Goal: Transaction & Acquisition: Purchase product/service

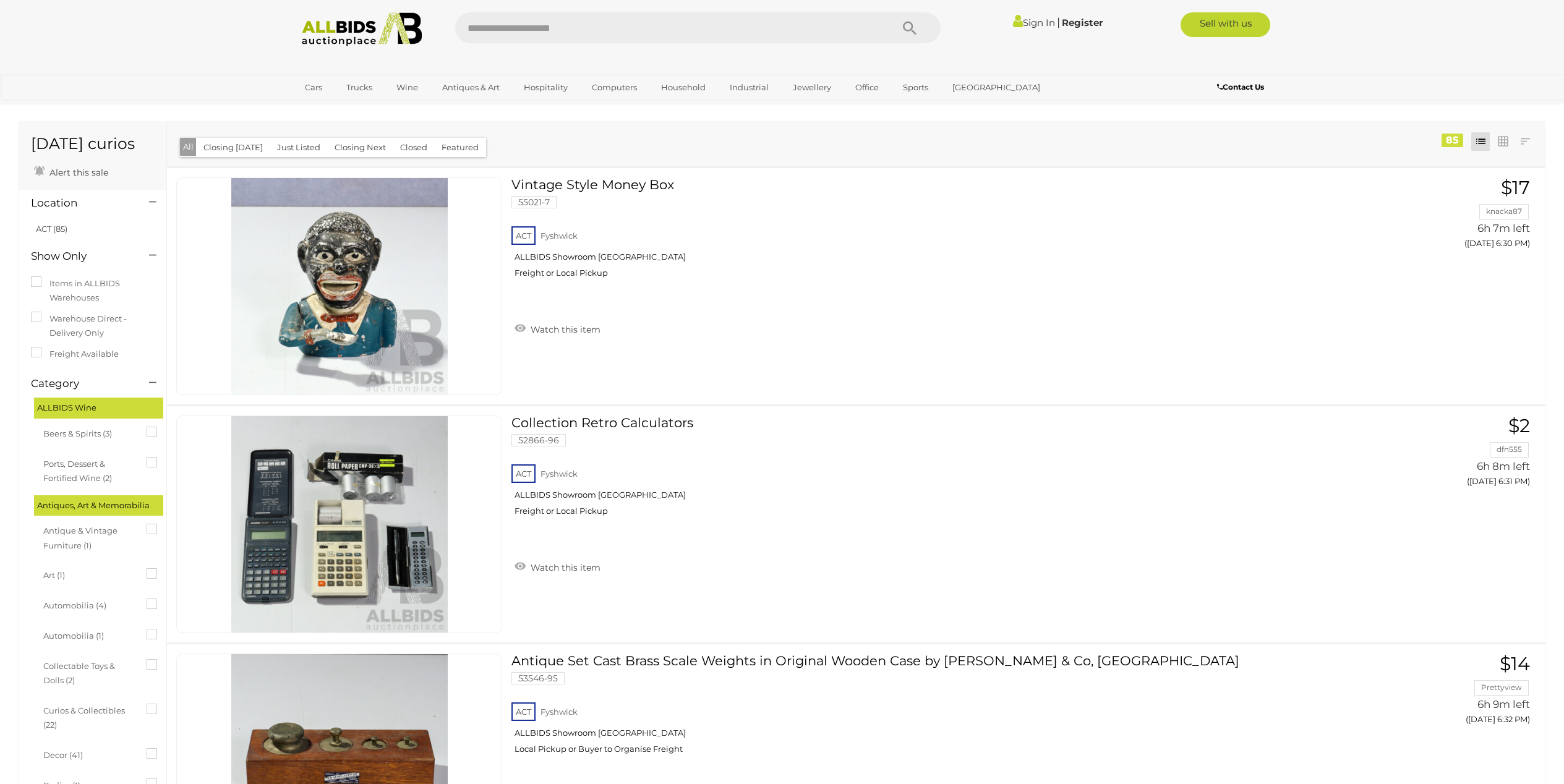
click at [1500, 553] on div "Collection Retro Calculators 52866-96 ACT Fyshwick ALLBIDS Showroom Fyshwick Fr…" at bounding box center [856, 525] width 1398 height 237
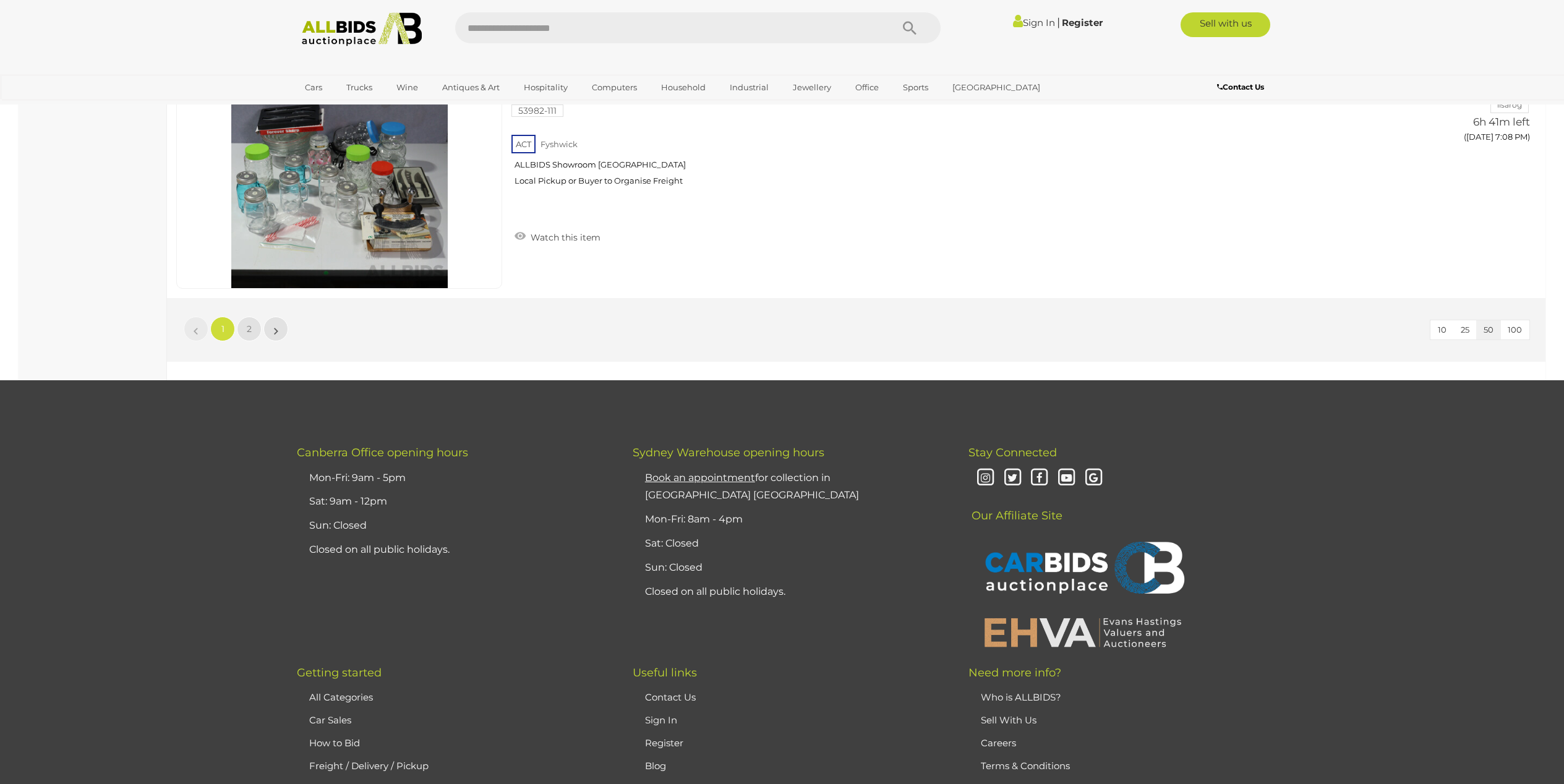
scroll to position [11759, 0]
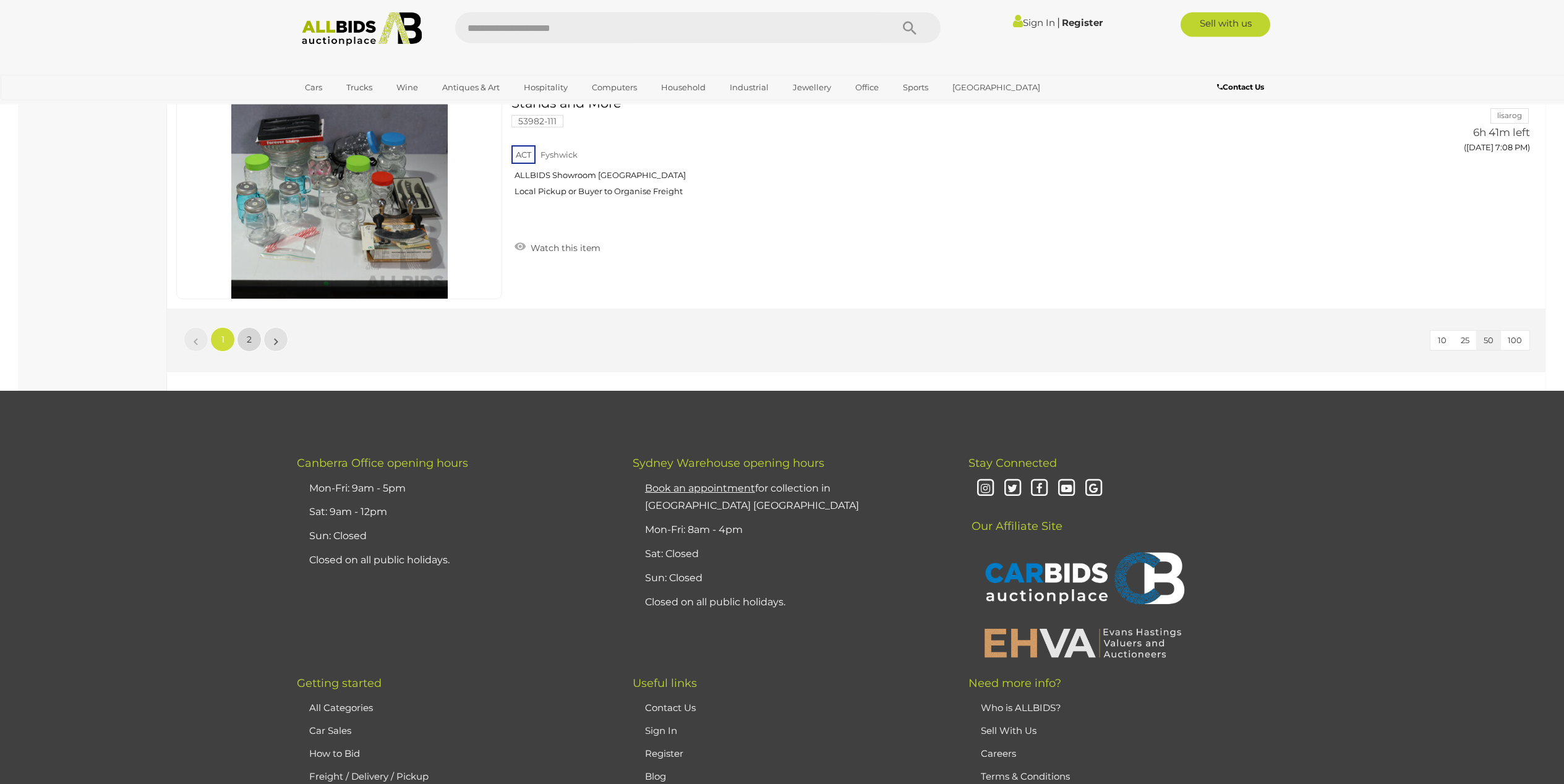
drag, startPoint x: 252, startPoint y: 334, endPoint x: 521, endPoint y: 433, distance: 286.6
click at [252, 335] on link "2" at bounding box center [248, 339] width 24 height 24
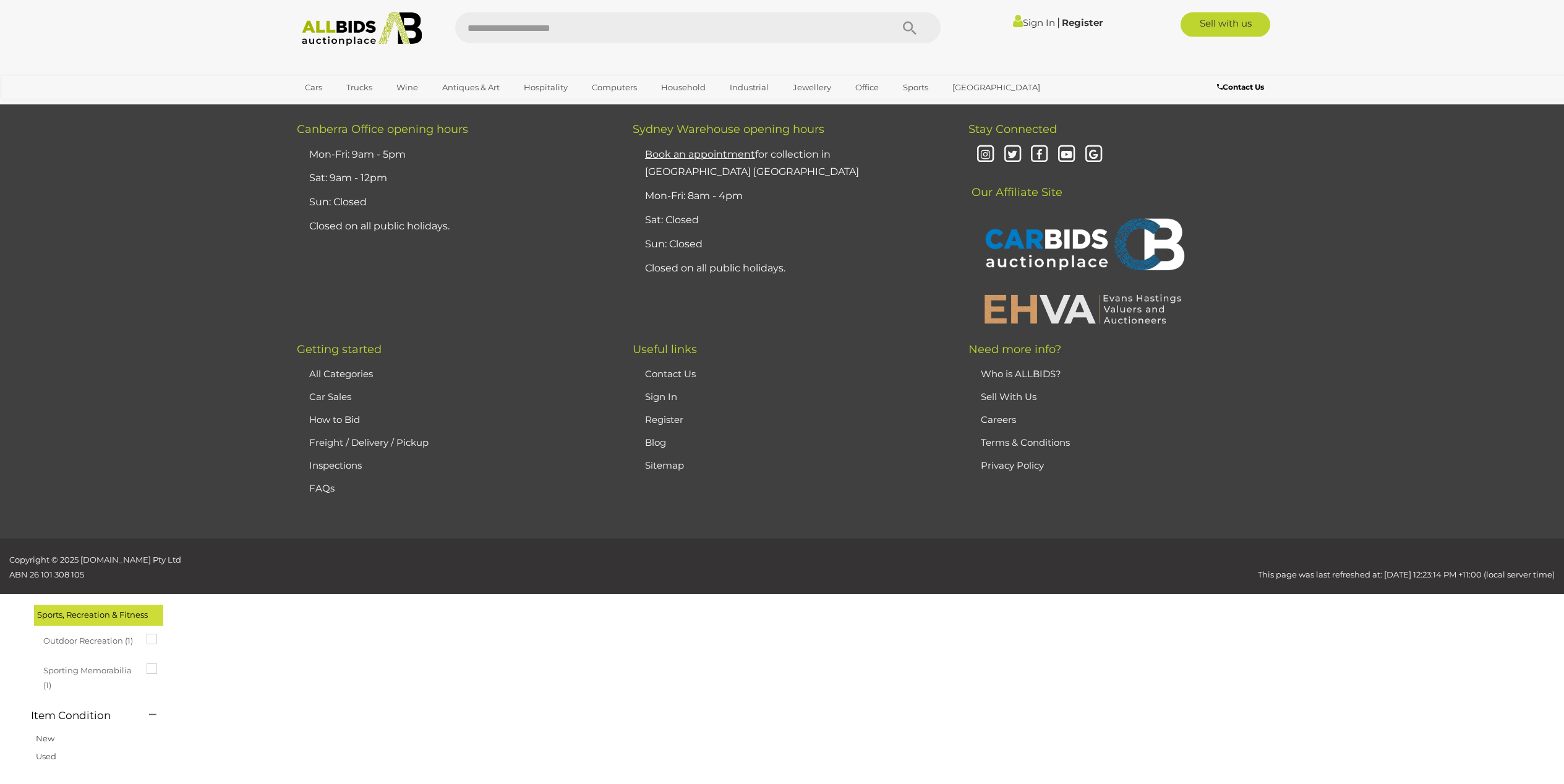
scroll to position [43, 0]
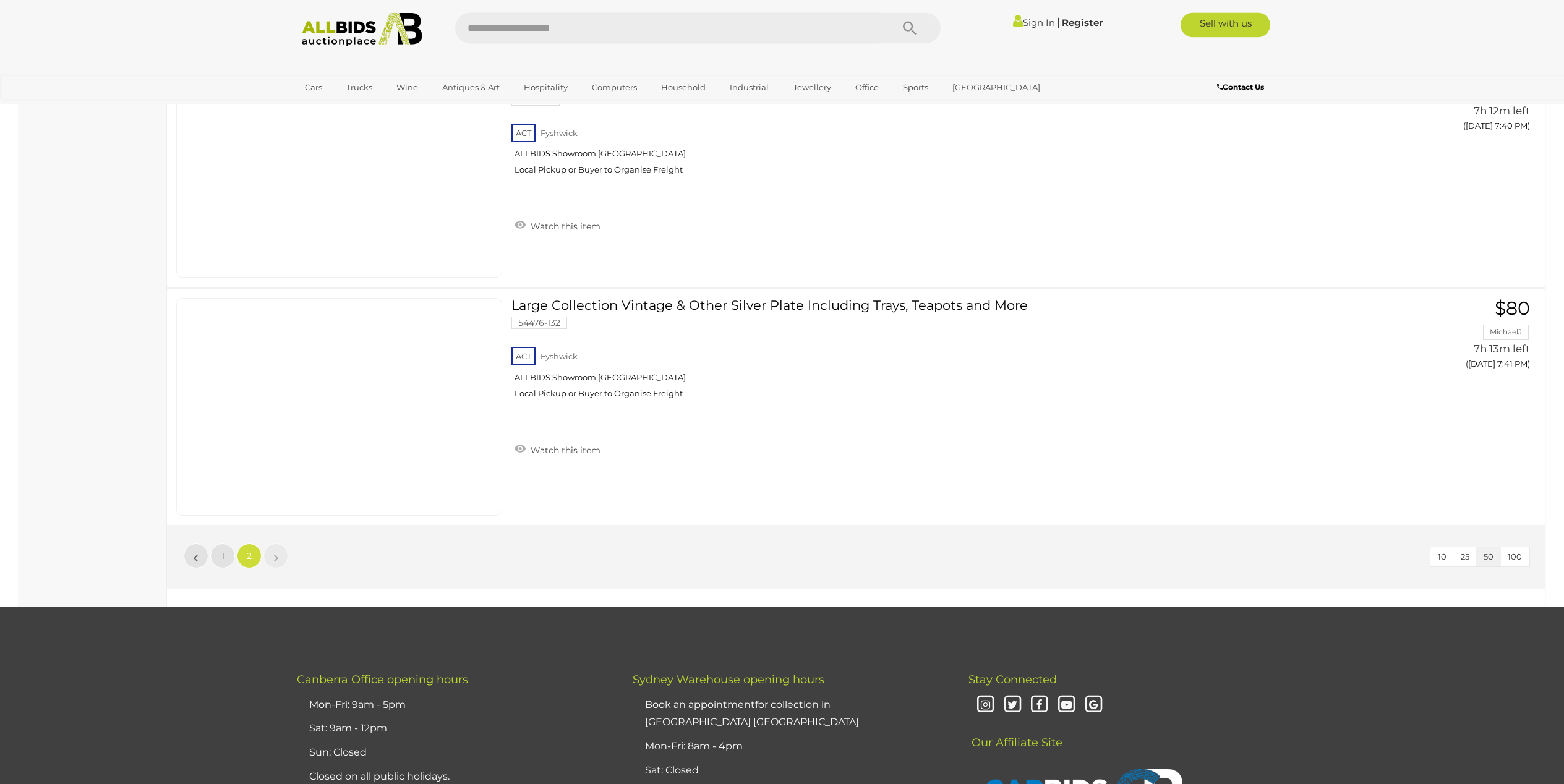
scroll to position [8053, 0]
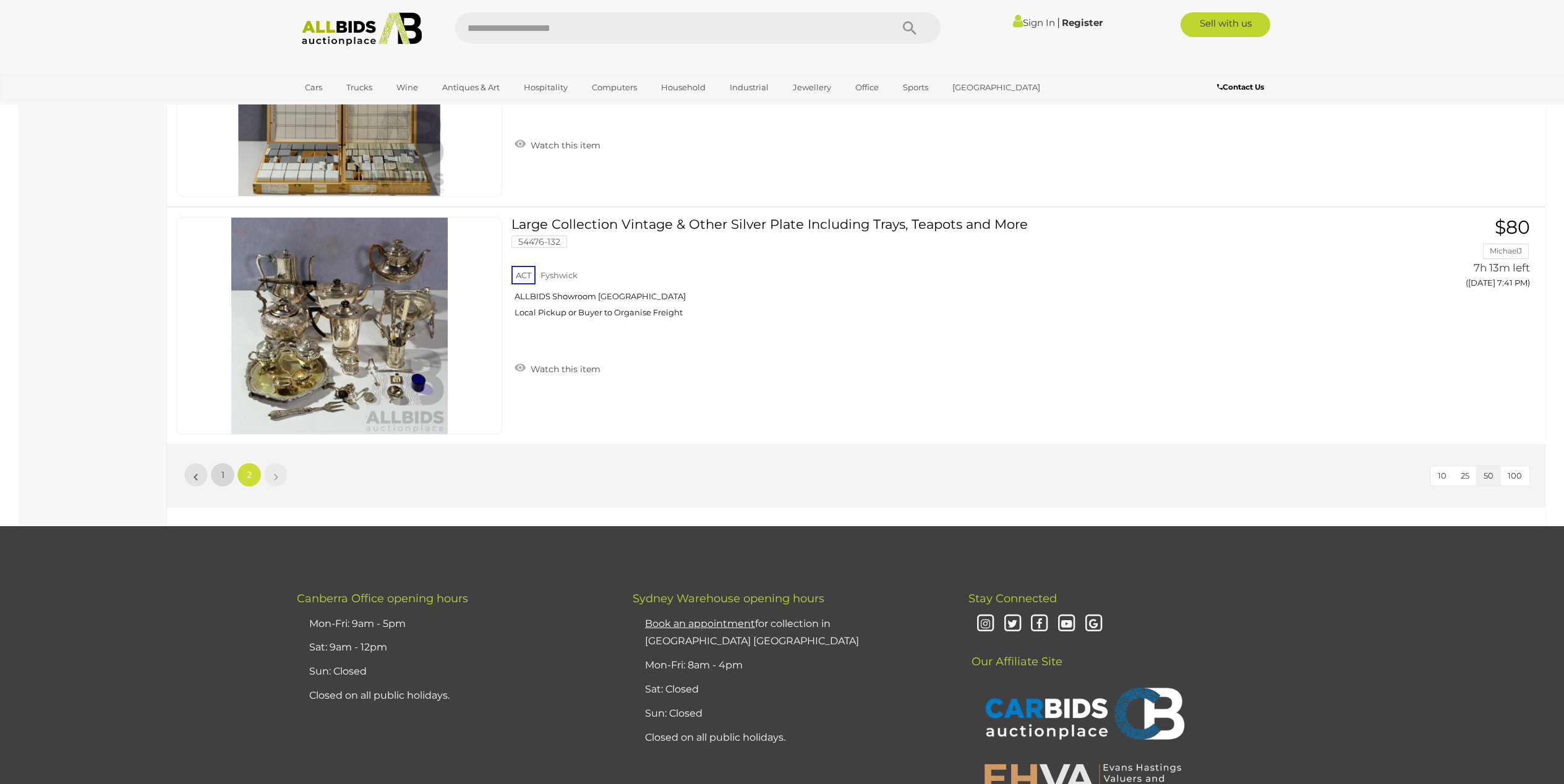
click at [219, 478] on link "1" at bounding box center [222, 474] width 24 height 24
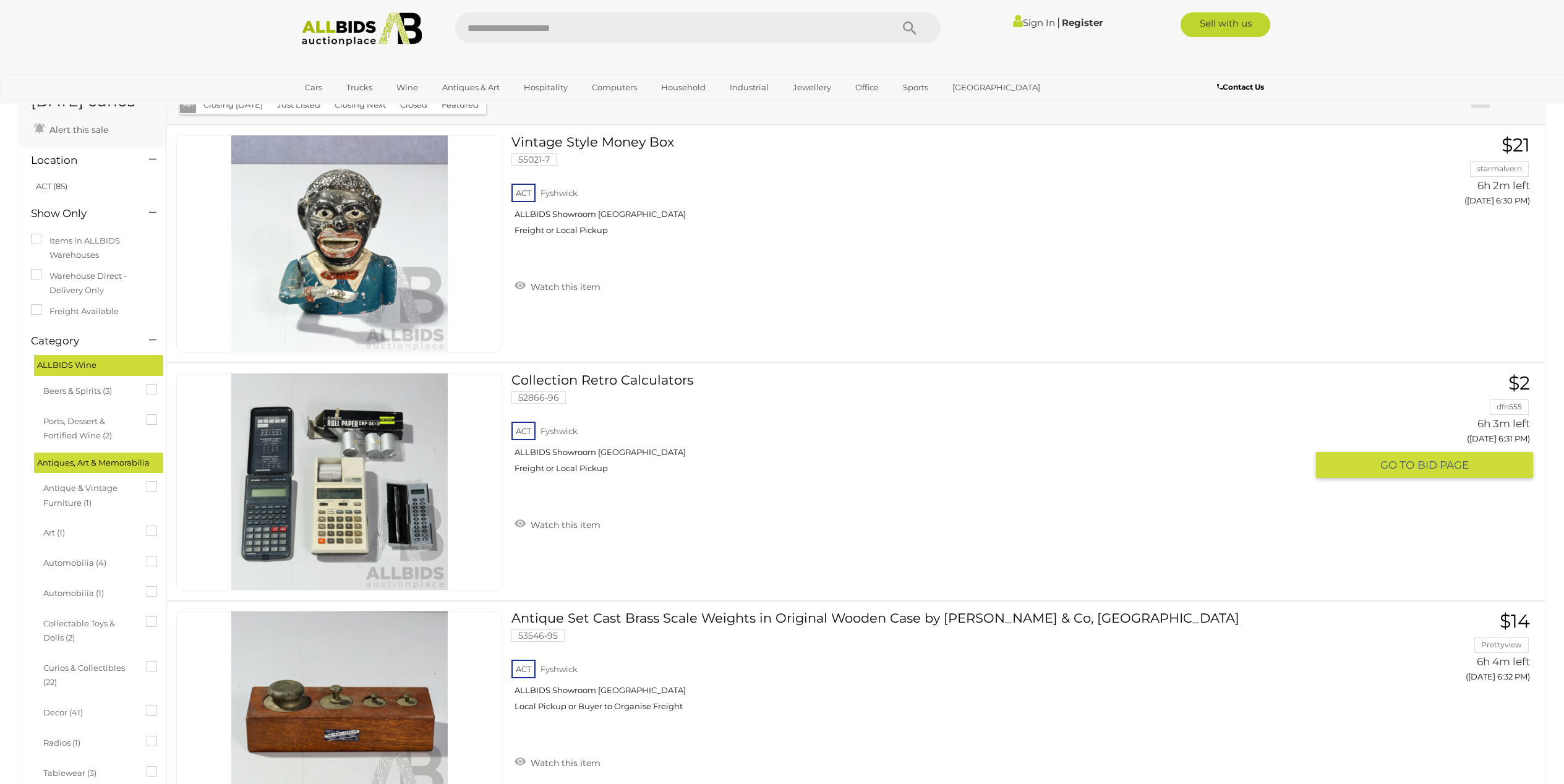
click at [286, 492] on img at bounding box center [339, 481] width 216 height 216
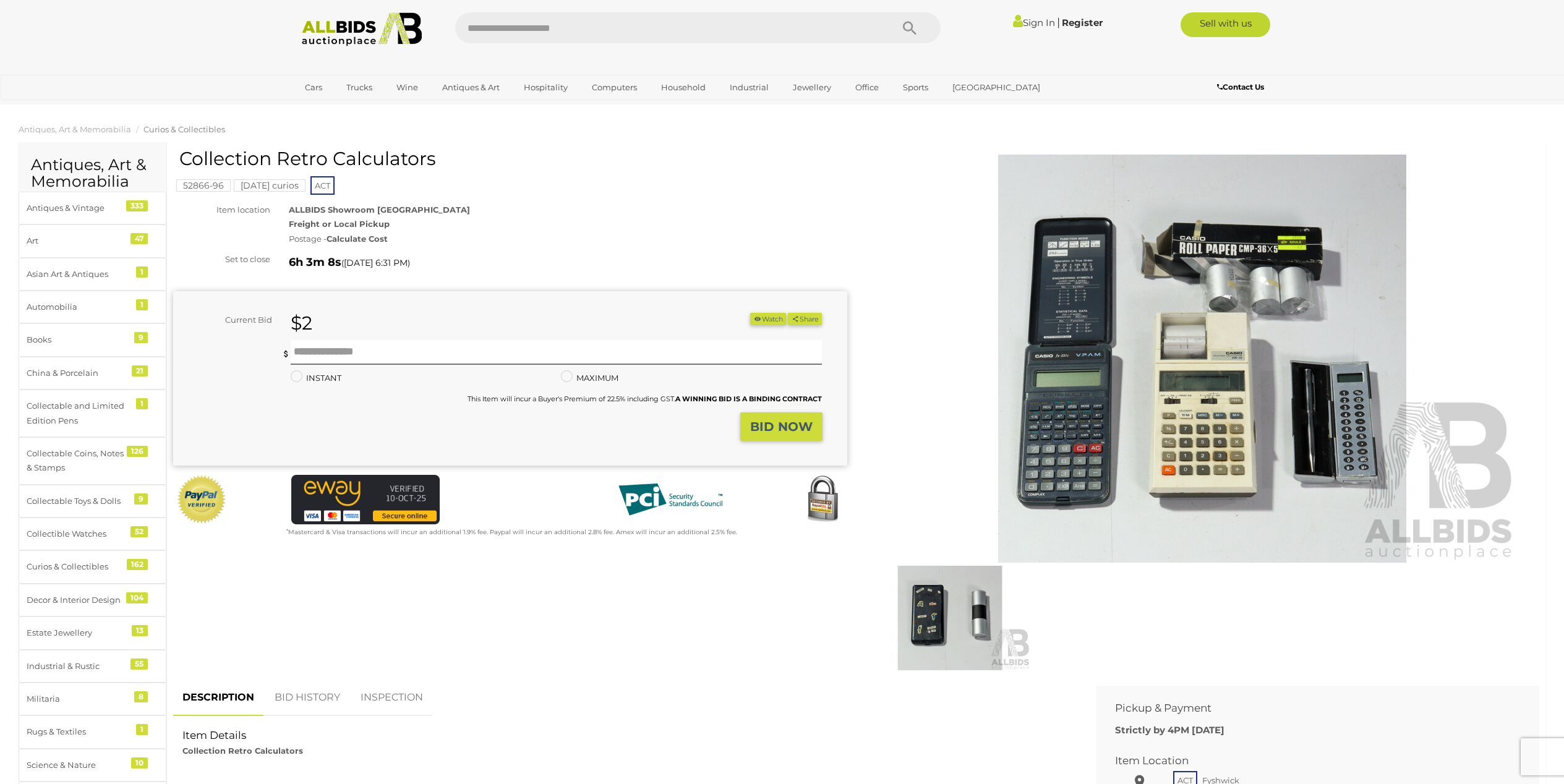
click at [1139, 440] on img at bounding box center [1203, 358] width 634 height 408
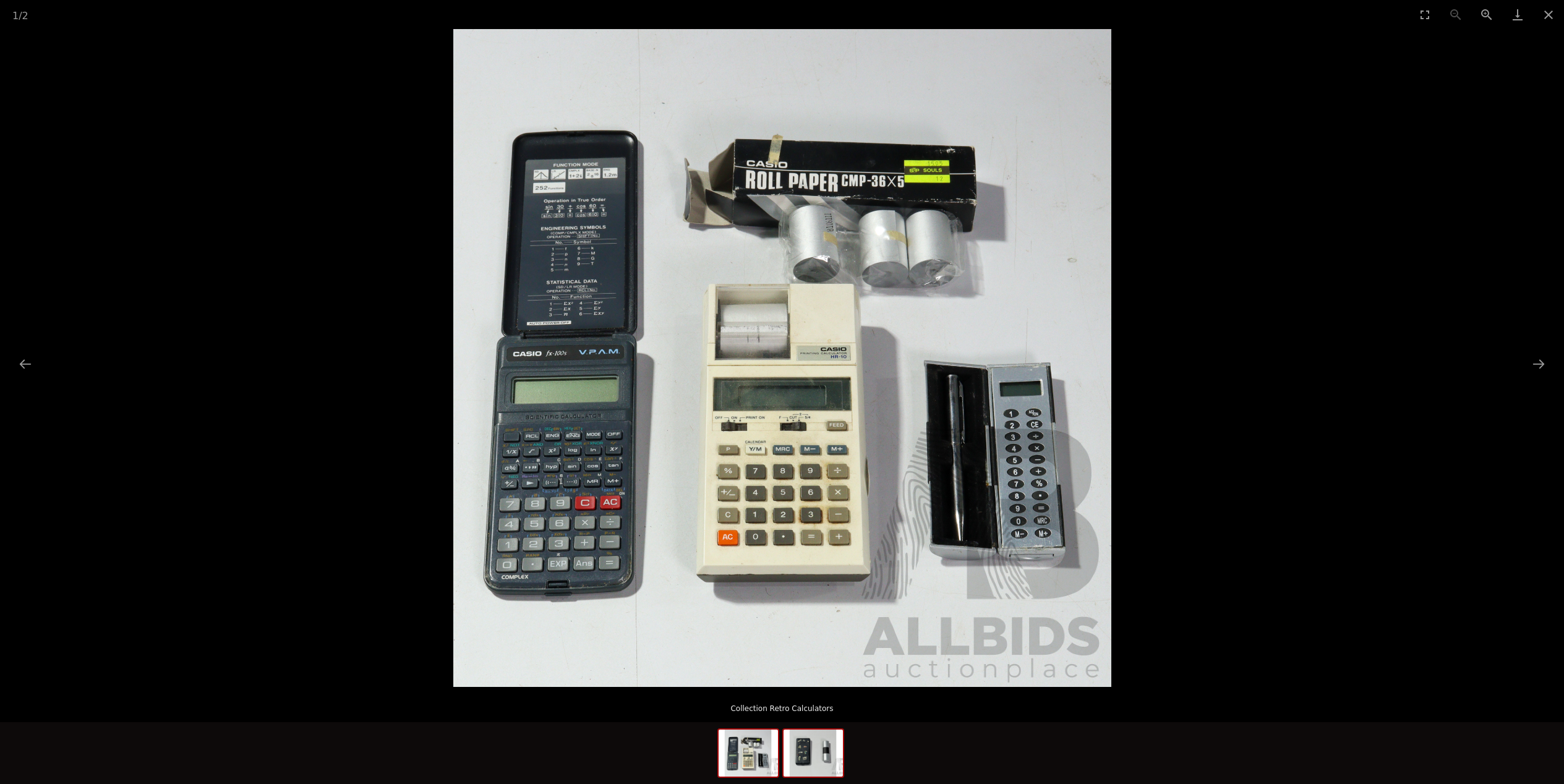
click at [827, 750] on img at bounding box center [813, 753] width 60 height 47
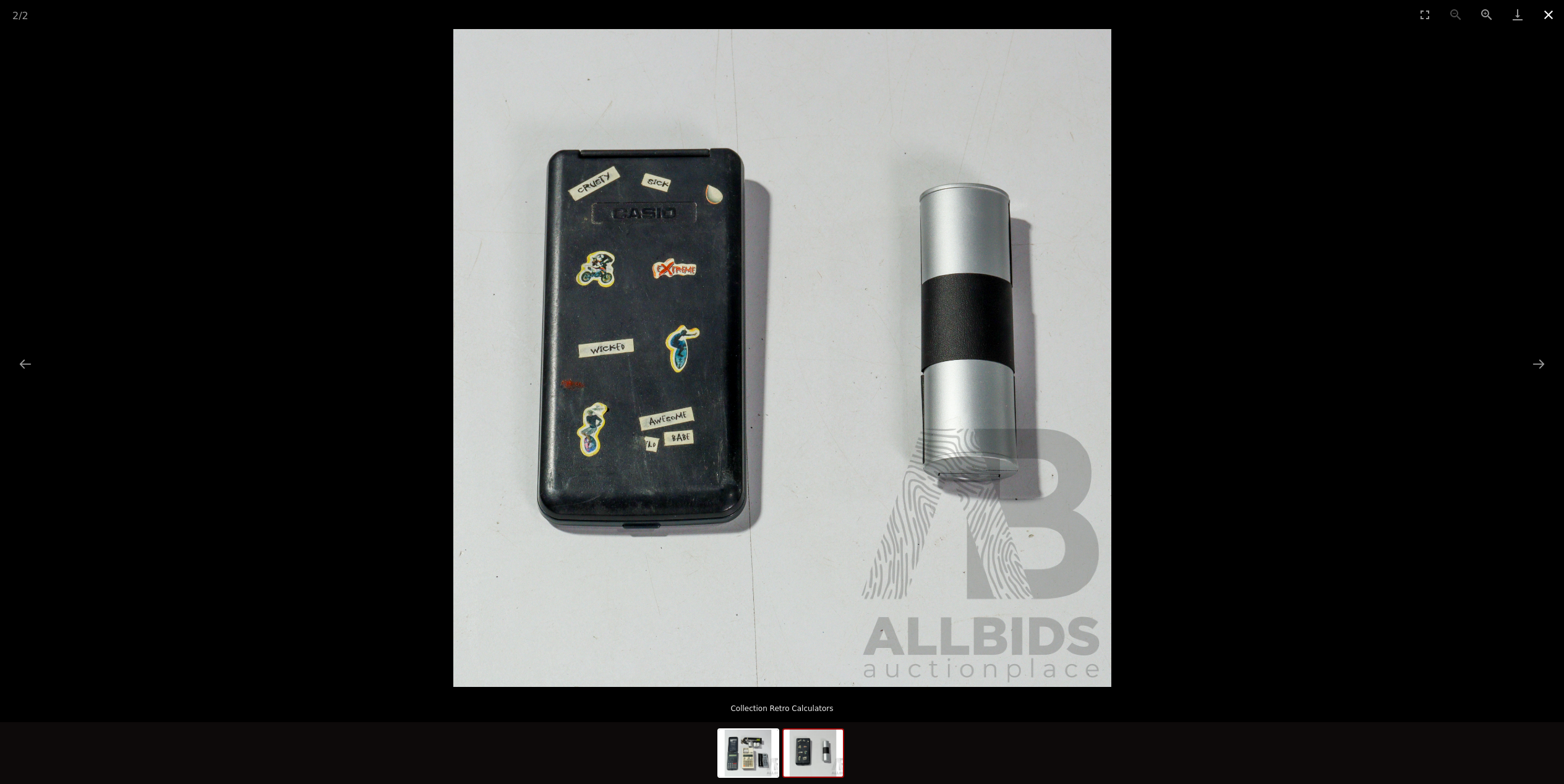
click at [1551, 4] on button "Close gallery" at bounding box center [1549, 15] width 31 height 29
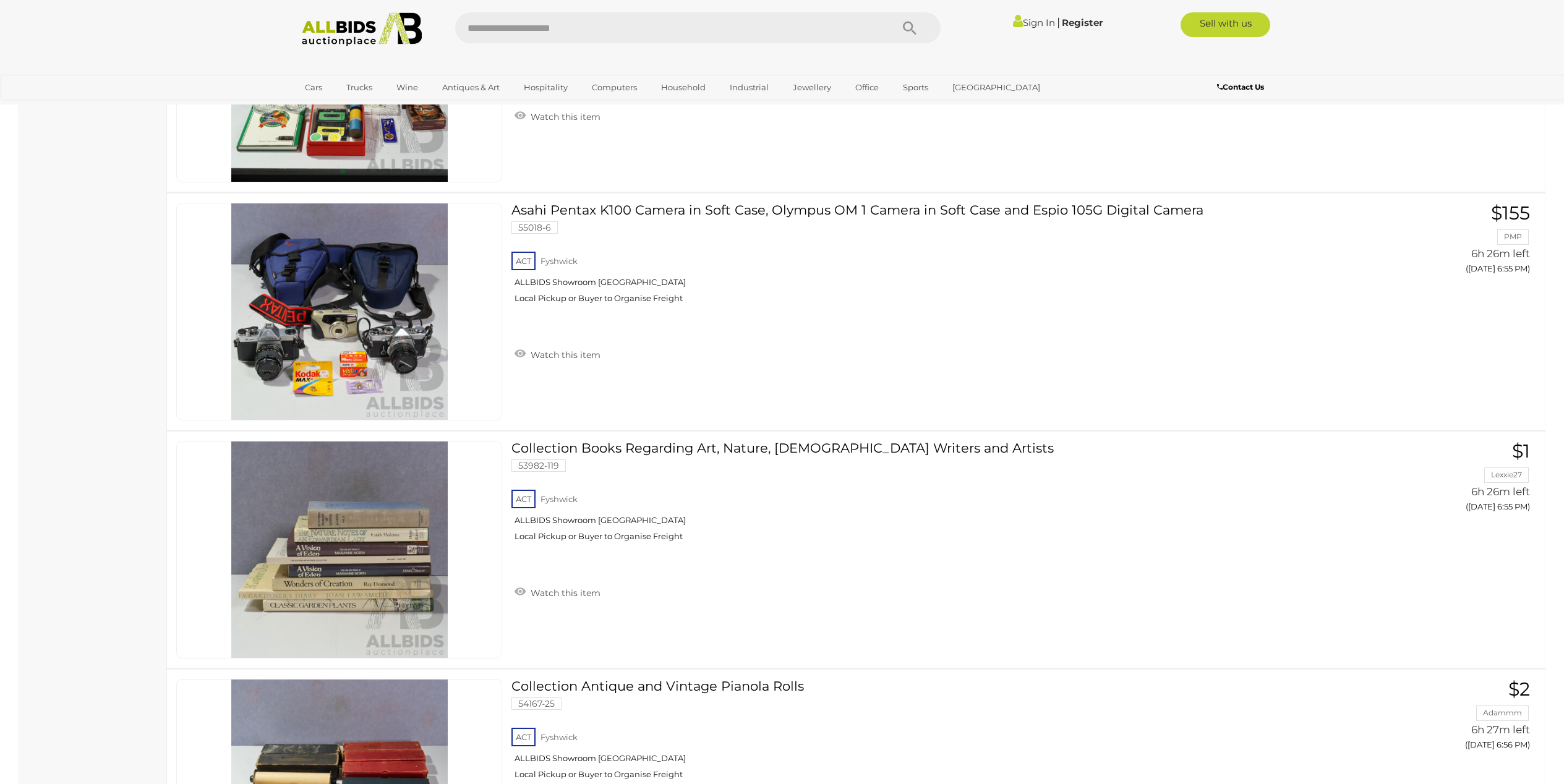
scroll to position [8285, 0]
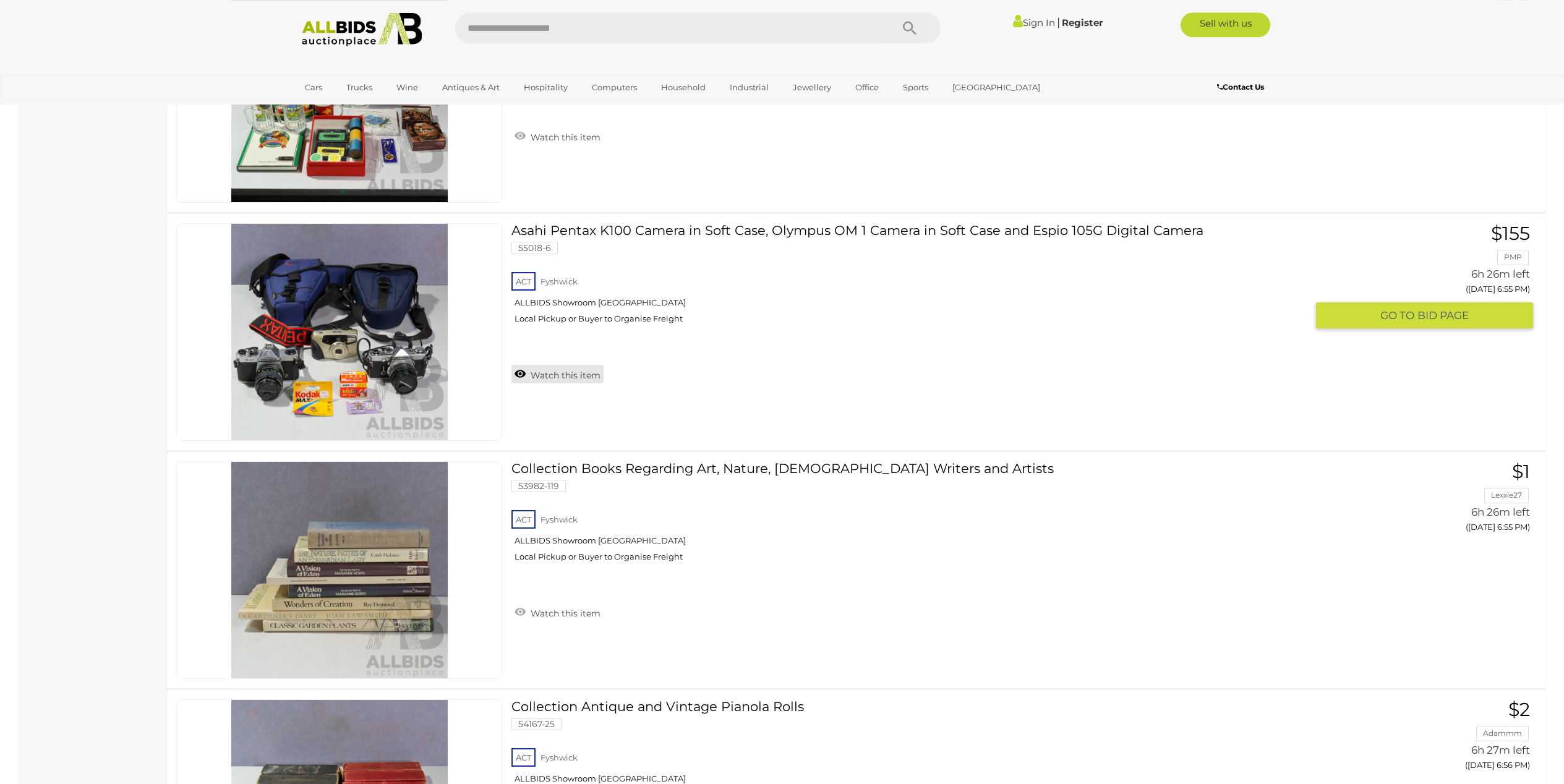
click at [575, 374] on link "Watch this item" at bounding box center [558, 373] width 92 height 19
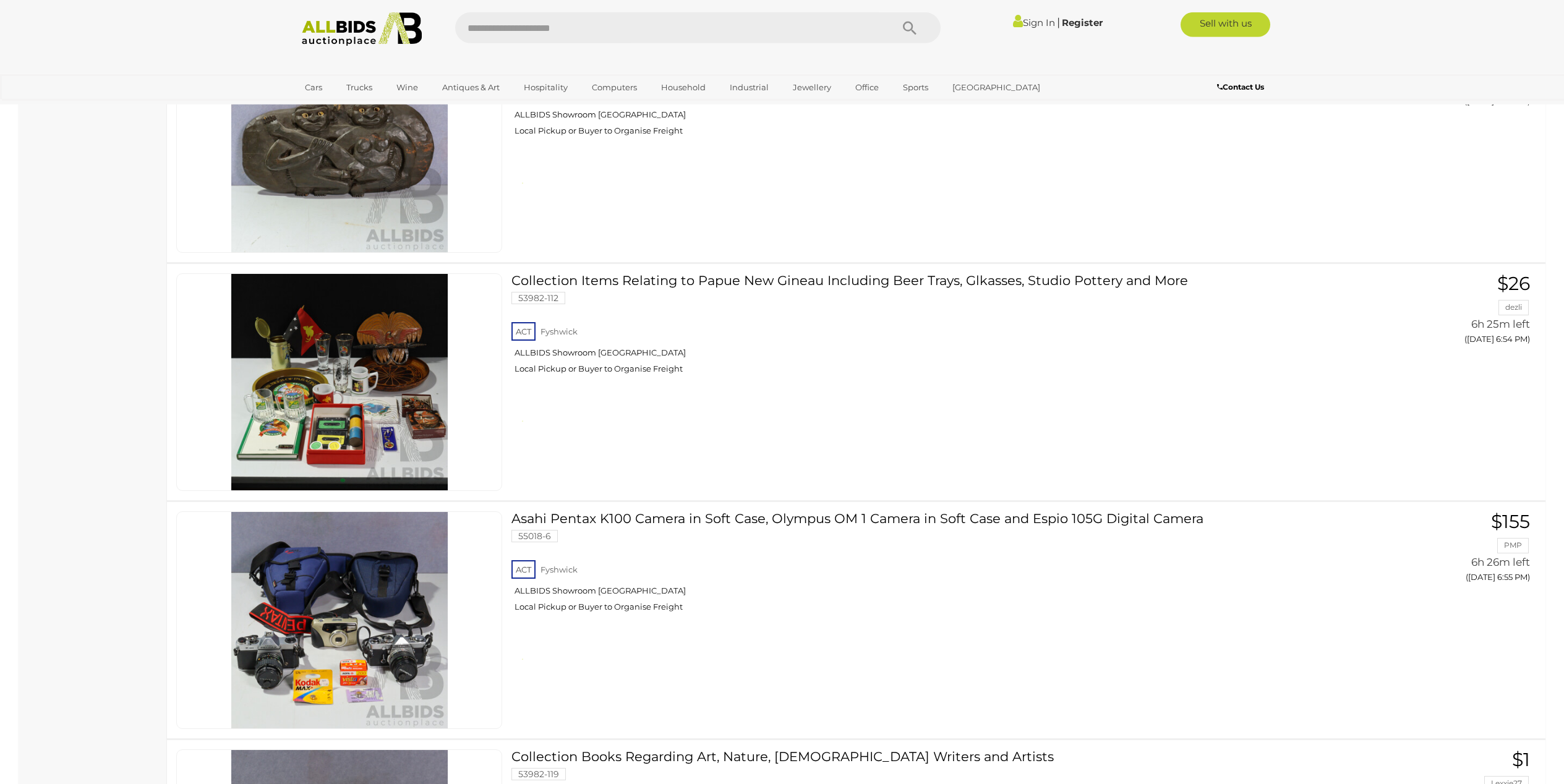
scroll to position [7534, 0]
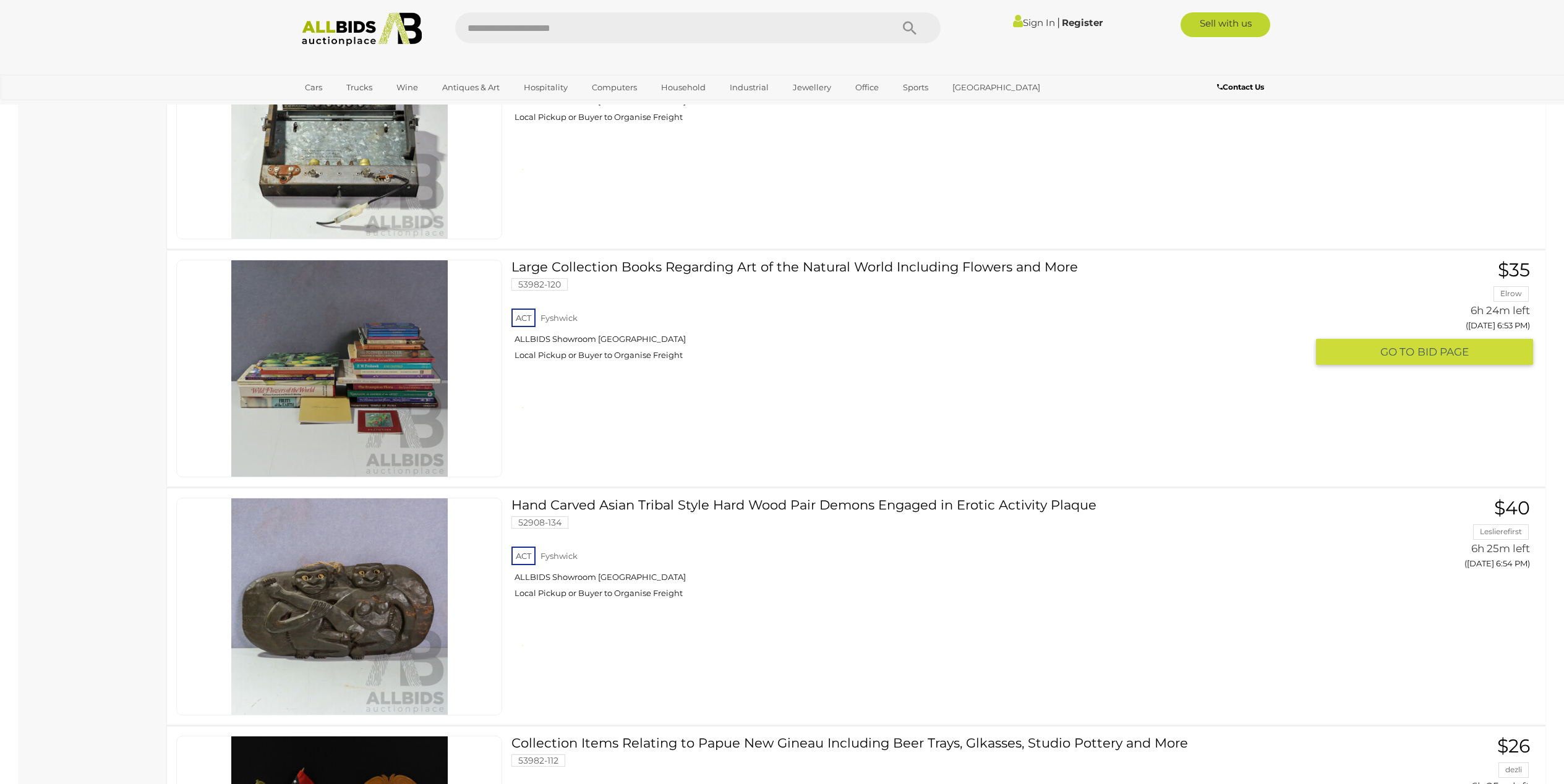
drag, startPoint x: 1515, startPoint y: 471, endPoint x: 1515, endPoint y: 452, distance: 19.0
click at [1515, 456] on div "Large Collection Books Regarding Art of the Natural World Including Flowers and…" at bounding box center [856, 369] width 1398 height 237
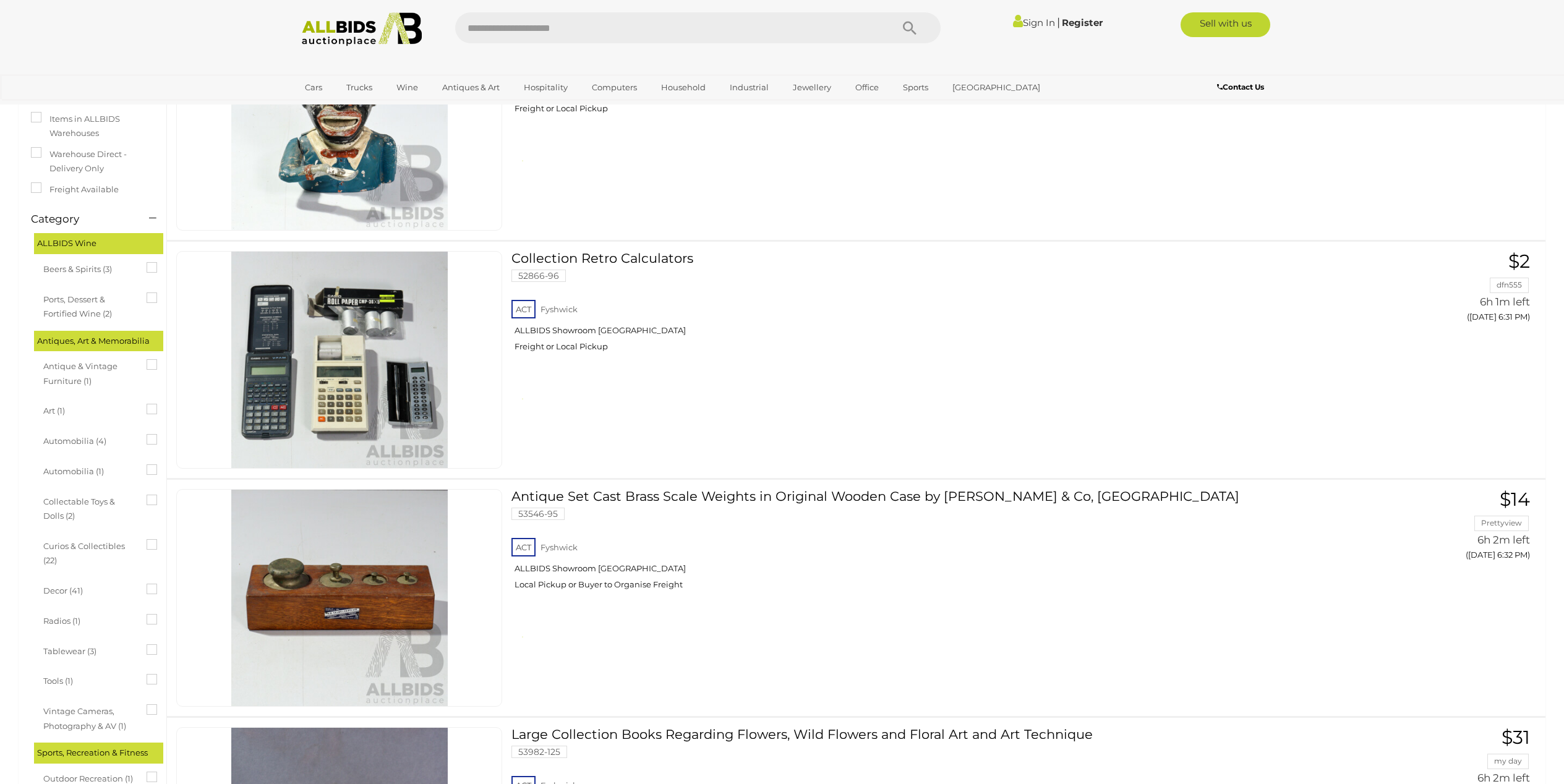
scroll to position [0, 0]
